Goal: Information Seeking & Learning: Learn about a topic

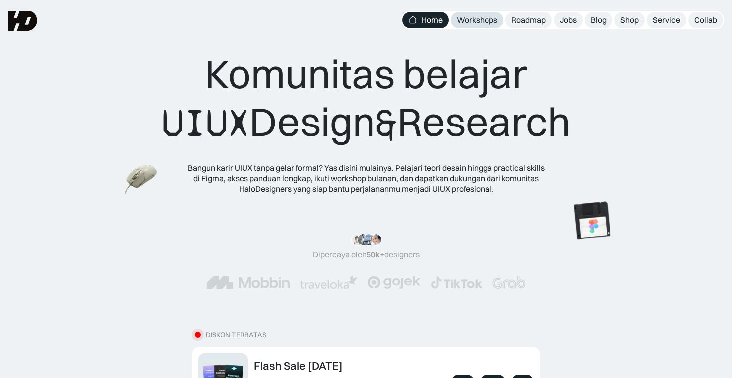
click at [485, 24] on div "Workshops" at bounding box center [477, 20] width 41 height 10
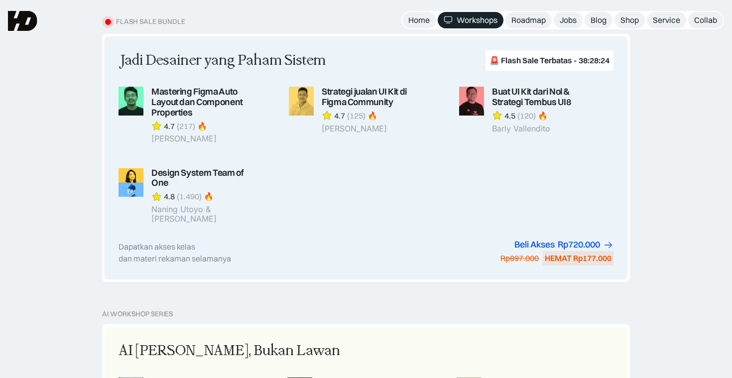
scroll to position [897, 0]
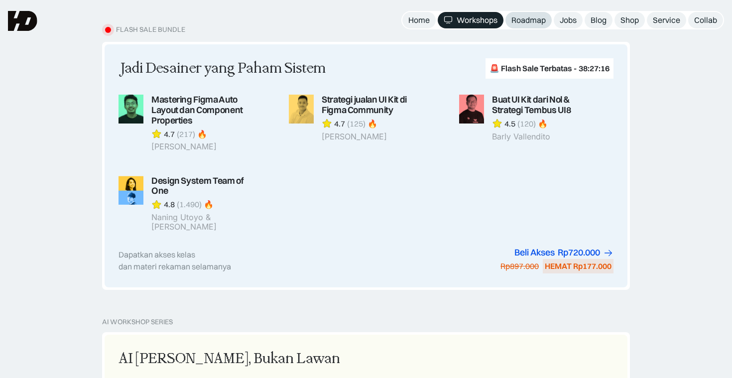
click at [526, 18] on div "Roadmap" at bounding box center [529, 20] width 34 height 10
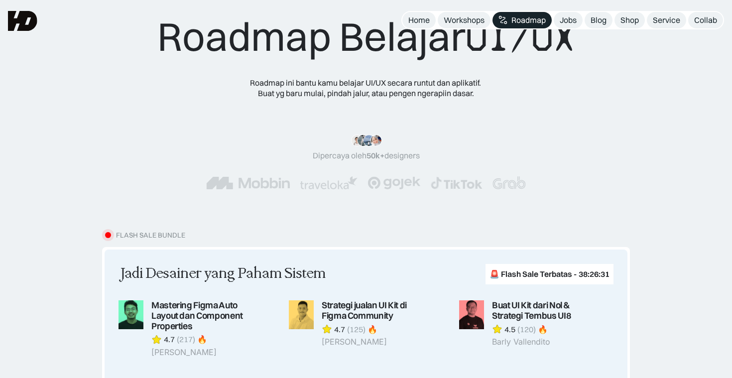
scroll to position [32, 0]
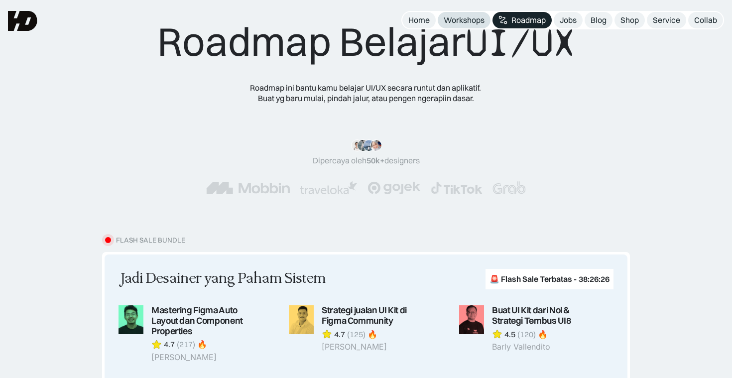
click at [473, 18] on div "Workshops" at bounding box center [464, 20] width 41 height 10
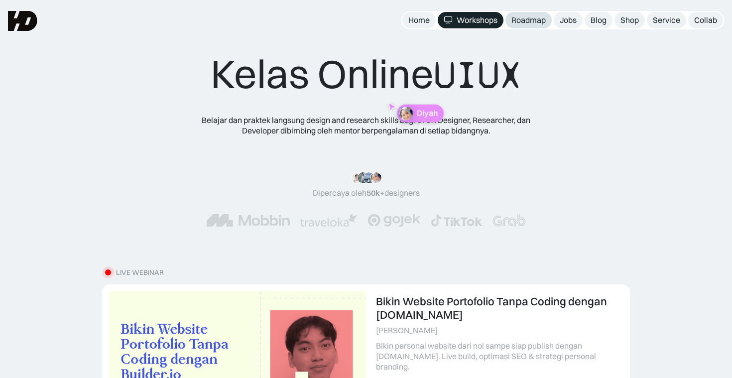
scroll to position [650, 0]
click at [518, 24] on div "Roadmap" at bounding box center [529, 20] width 34 height 10
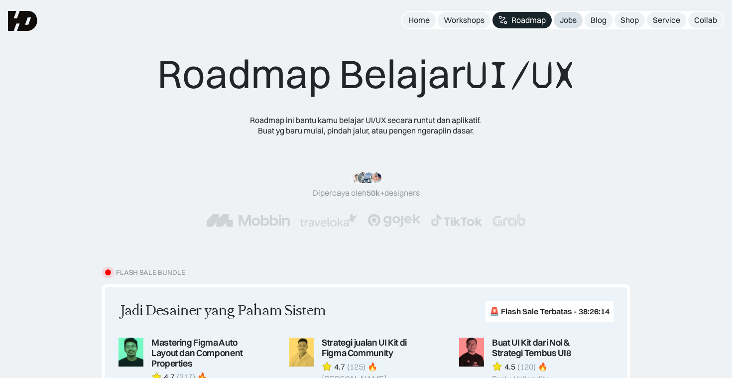
click at [570, 19] on div "Jobs" at bounding box center [568, 20] width 17 height 10
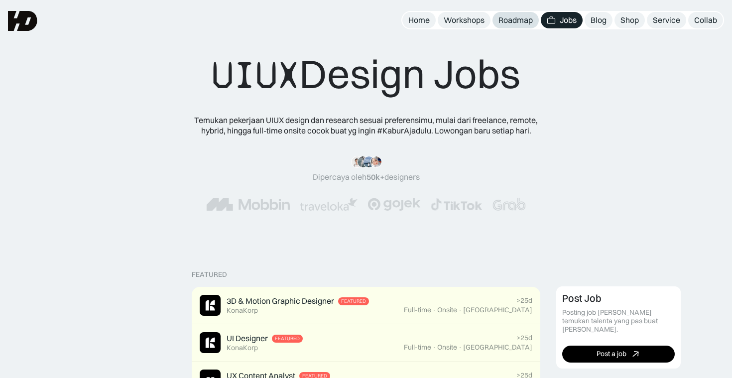
scroll to position [650, 0]
click at [517, 25] on div "Roadmap" at bounding box center [516, 20] width 34 height 10
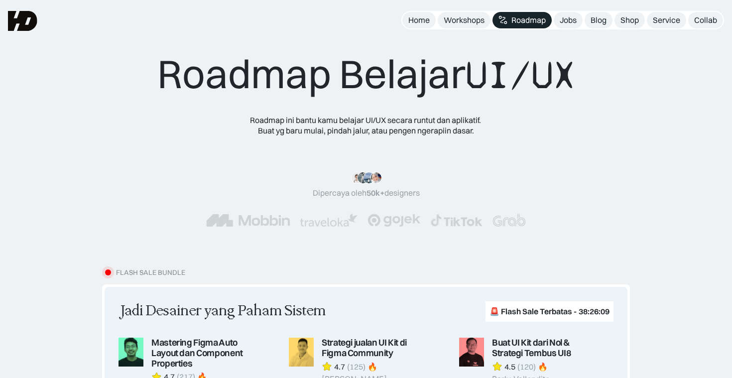
scroll to position [650, 0]
click at [453, 22] on div "Workshops" at bounding box center [464, 20] width 41 height 10
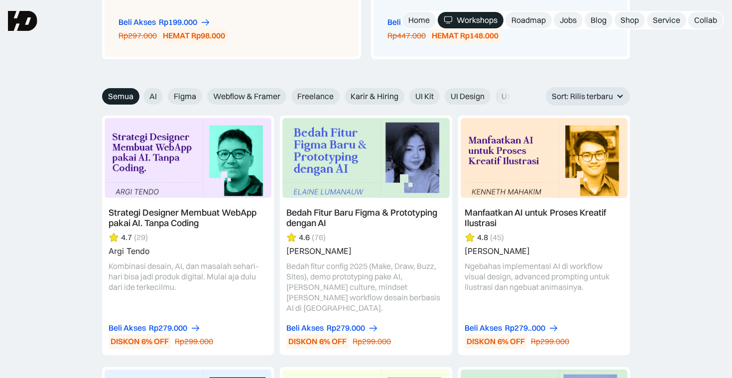
scroll to position [1703, 0]
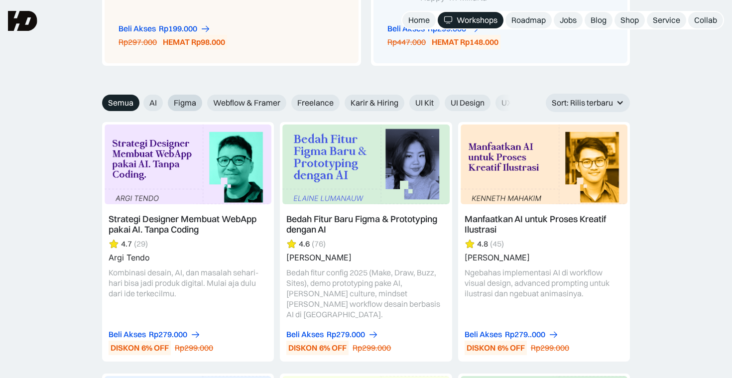
click at [189, 98] on span "Figma" at bounding box center [185, 103] width 22 height 10
click at [140, 98] on input "Figma" at bounding box center [137, 99] width 6 height 6
radio input "true"
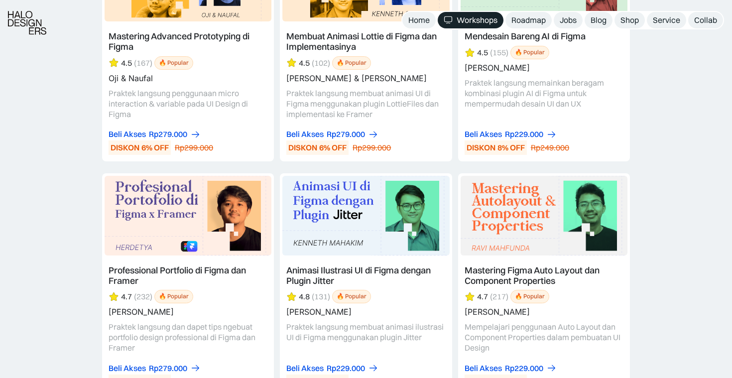
scroll to position [2121, 0]
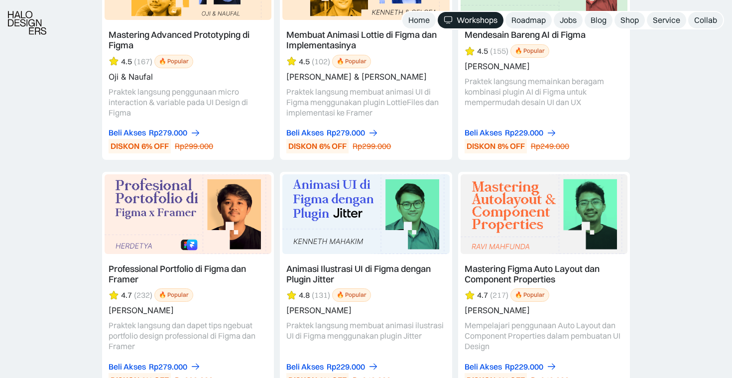
click at [227, 265] on link at bounding box center [188, 283] width 172 height 222
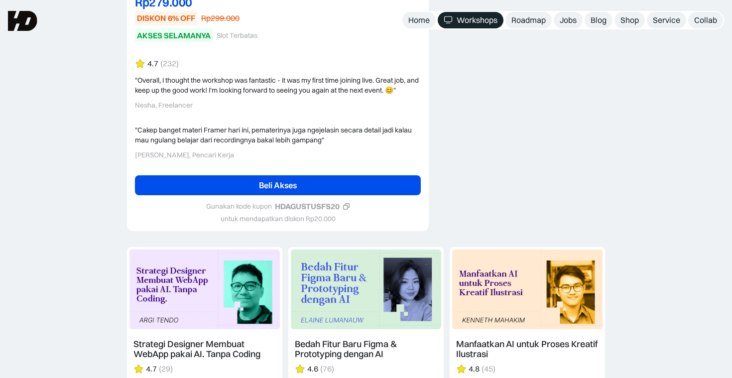
scroll to position [2512, 0]
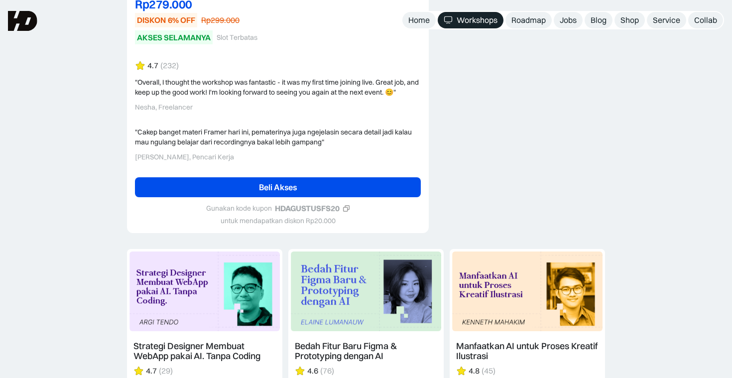
click at [345, 208] on icon at bounding box center [346, 208] width 7 height 7
click at [344, 186] on link "Beli Akses" at bounding box center [278, 187] width 286 height 20
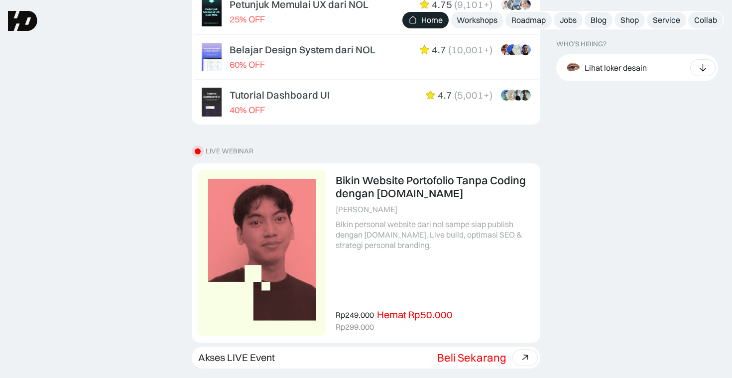
scroll to position [528, 0]
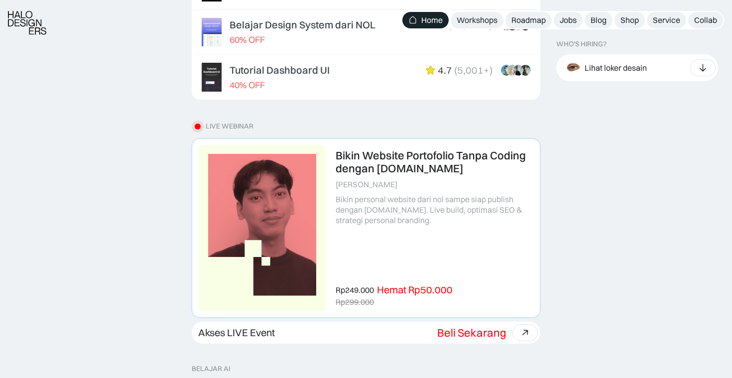
click at [385, 170] on link at bounding box center [366, 228] width 348 height 178
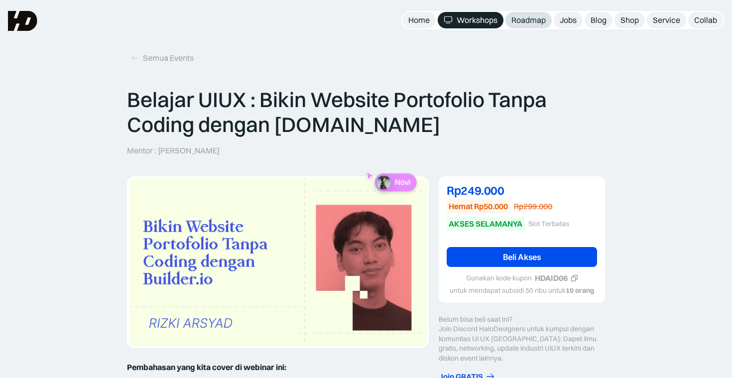
click at [529, 18] on div "Roadmap" at bounding box center [529, 20] width 34 height 10
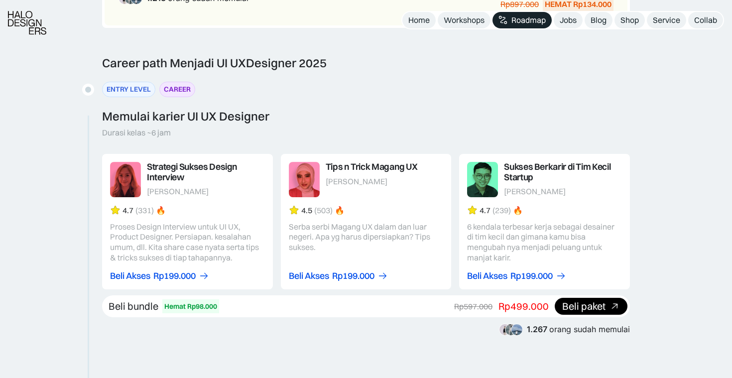
scroll to position [1274, 0]
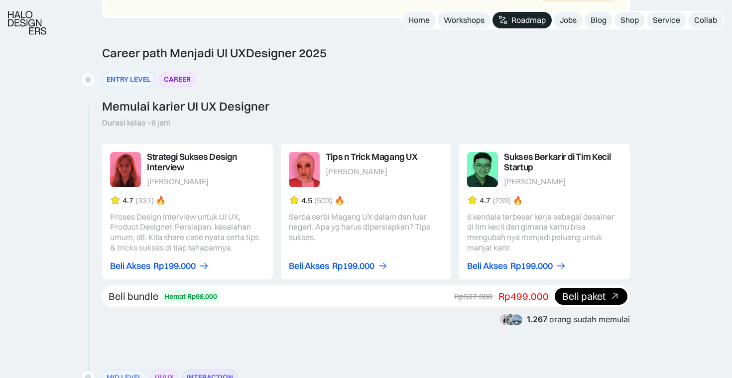
click at [172, 144] on link at bounding box center [187, 212] width 171 height 136
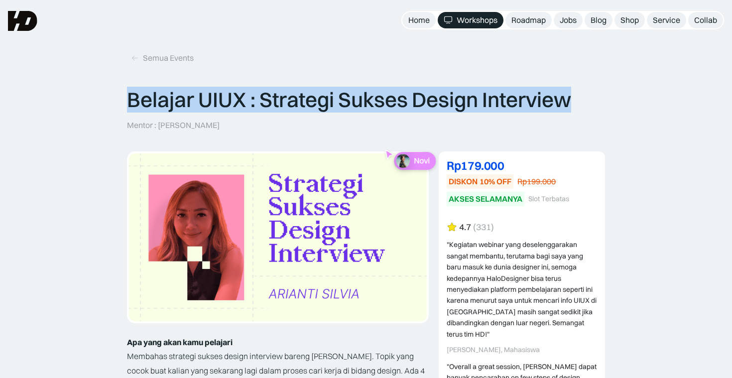
drag, startPoint x: 128, startPoint y: 100, endPoint x: 574, endPoint y: 93, distance: 446.0
type textarea "Belajar UIUX : Strategi Sukses Design Interview"
click at [574, 93] on div "Belajar UIUX : Strategi Sukses Design Interview Mentor : Rianti Silvi Novi" at bounding box center [366, 108] width 478 height 43
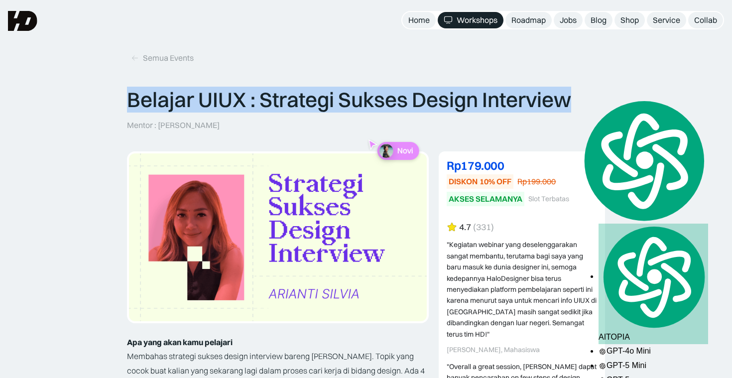
click at [574, 93] on div "Belajar UIUX : Strategi Sukses Design Interview Mentor : Rianti Silvi Novi" at bounding box center [366, 108] width 478 height 43
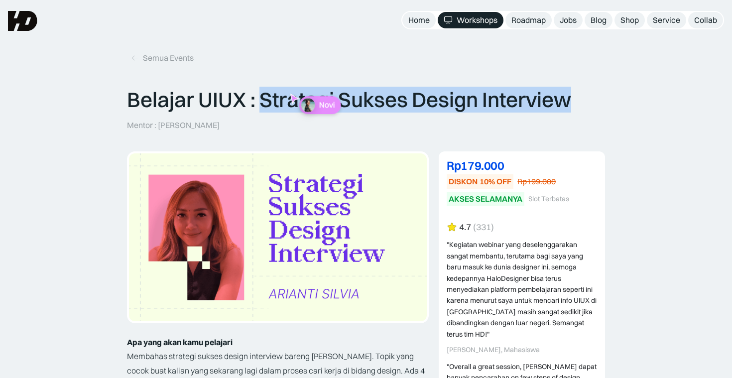
drag, startPoint x: 260, startPoint y: 99, endPoint x: 599, endPoint y: 95, distance: 338.8
click at [599, 95] on div "Belajar UIUX : Strategi Sukses Design Interview Mentor : Rianti Silvi Novi" at bounding box center [366, 108] width 478 height 43
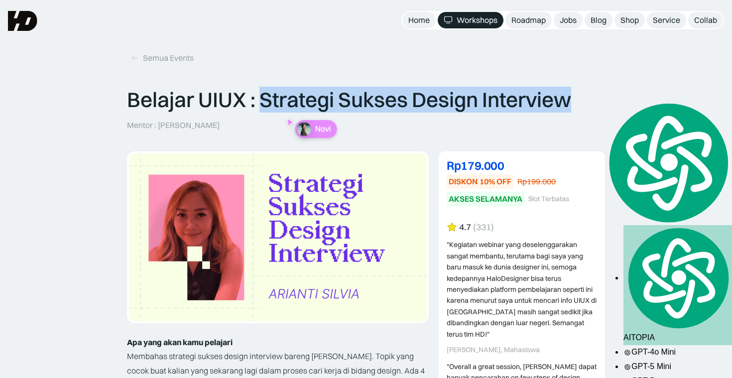
copy p "Strategi Sukses Design Interview"
